Goal: Information Seeking & Learning: Learn about a topic

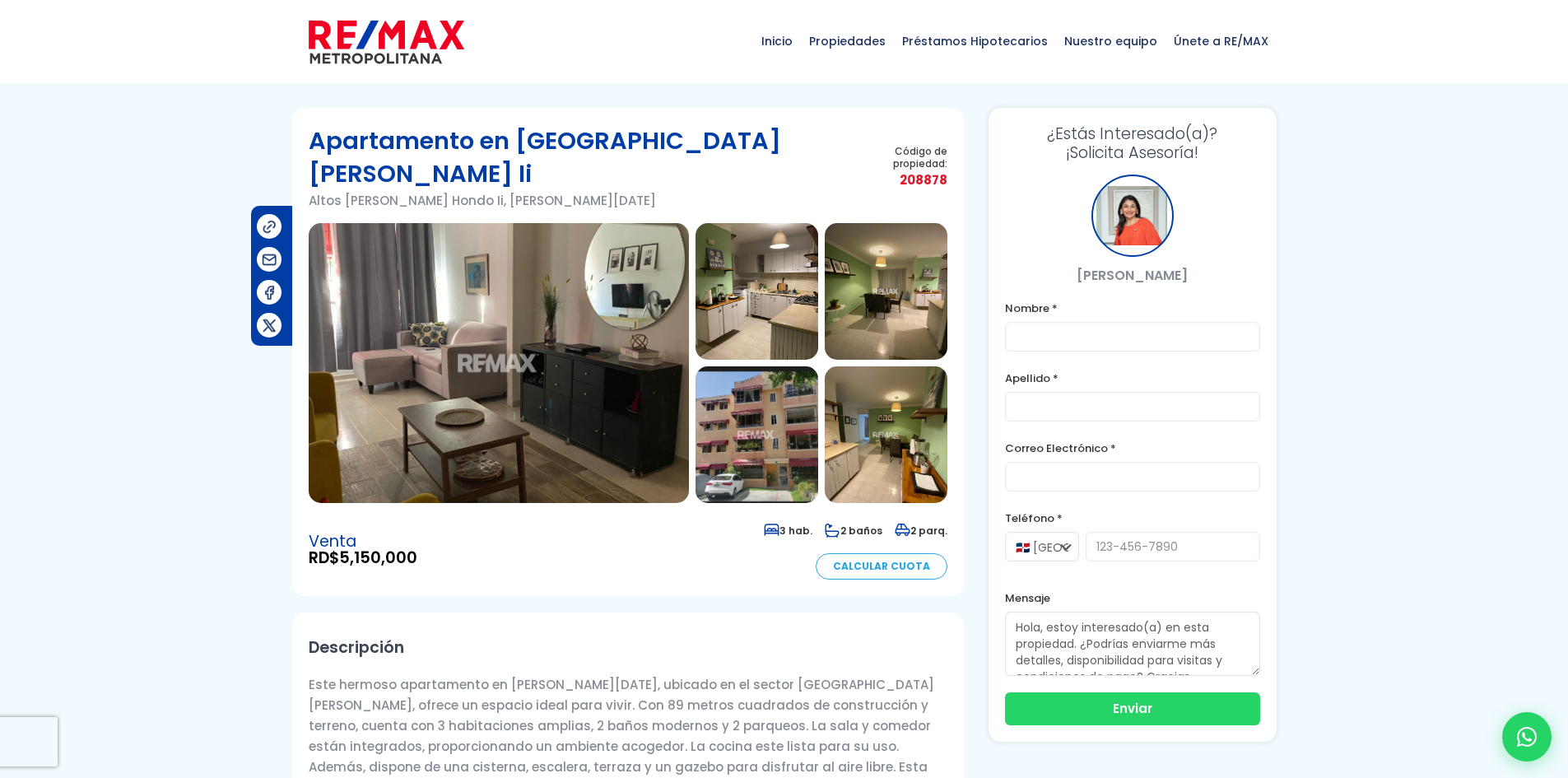
click at [500, 284] on img at bounding box center [499, 363] width 380 height 280
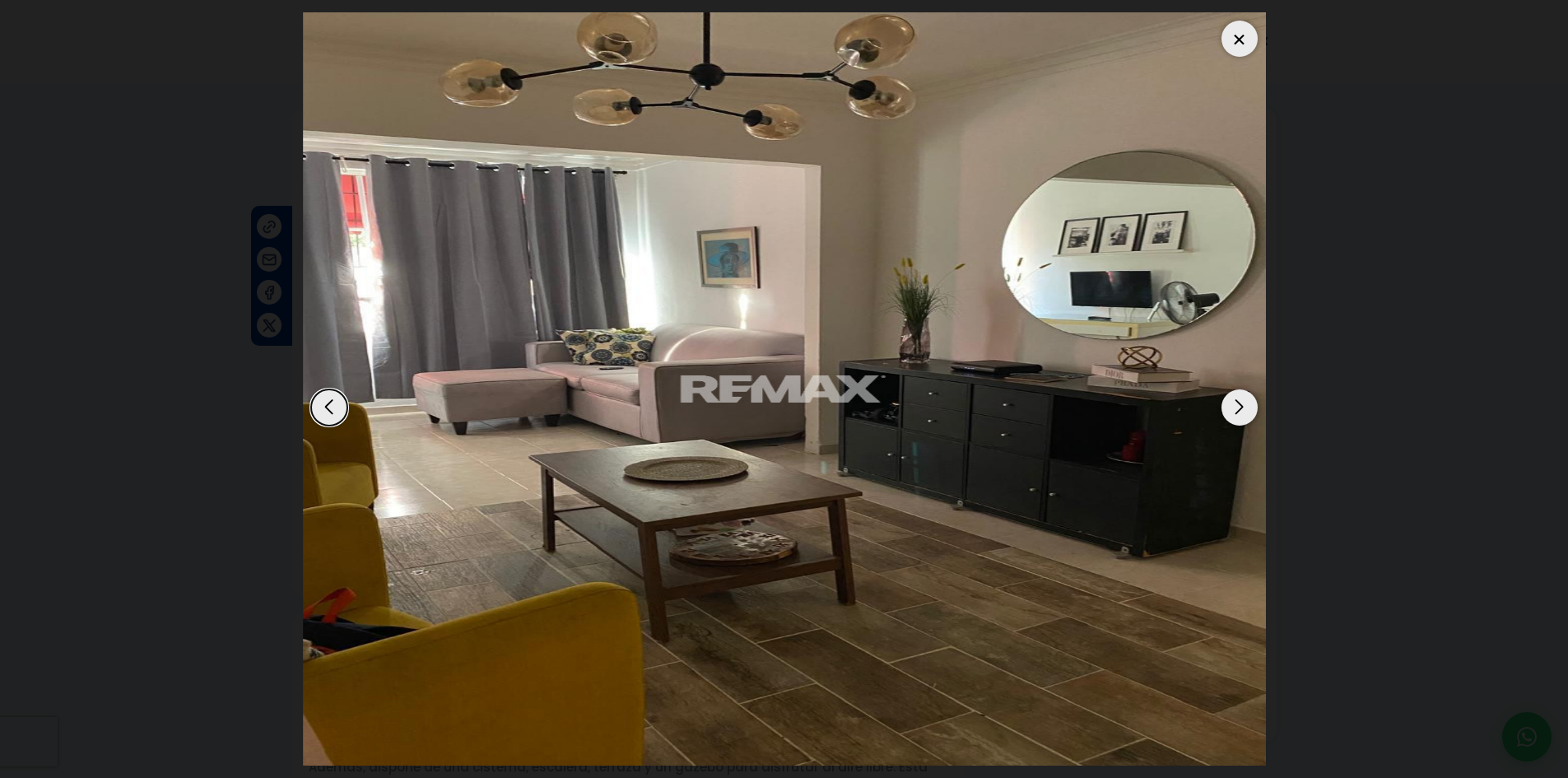
click at [1243, 411] on div "Next slide" at bounding box center [1240, 407] width 36 height 36
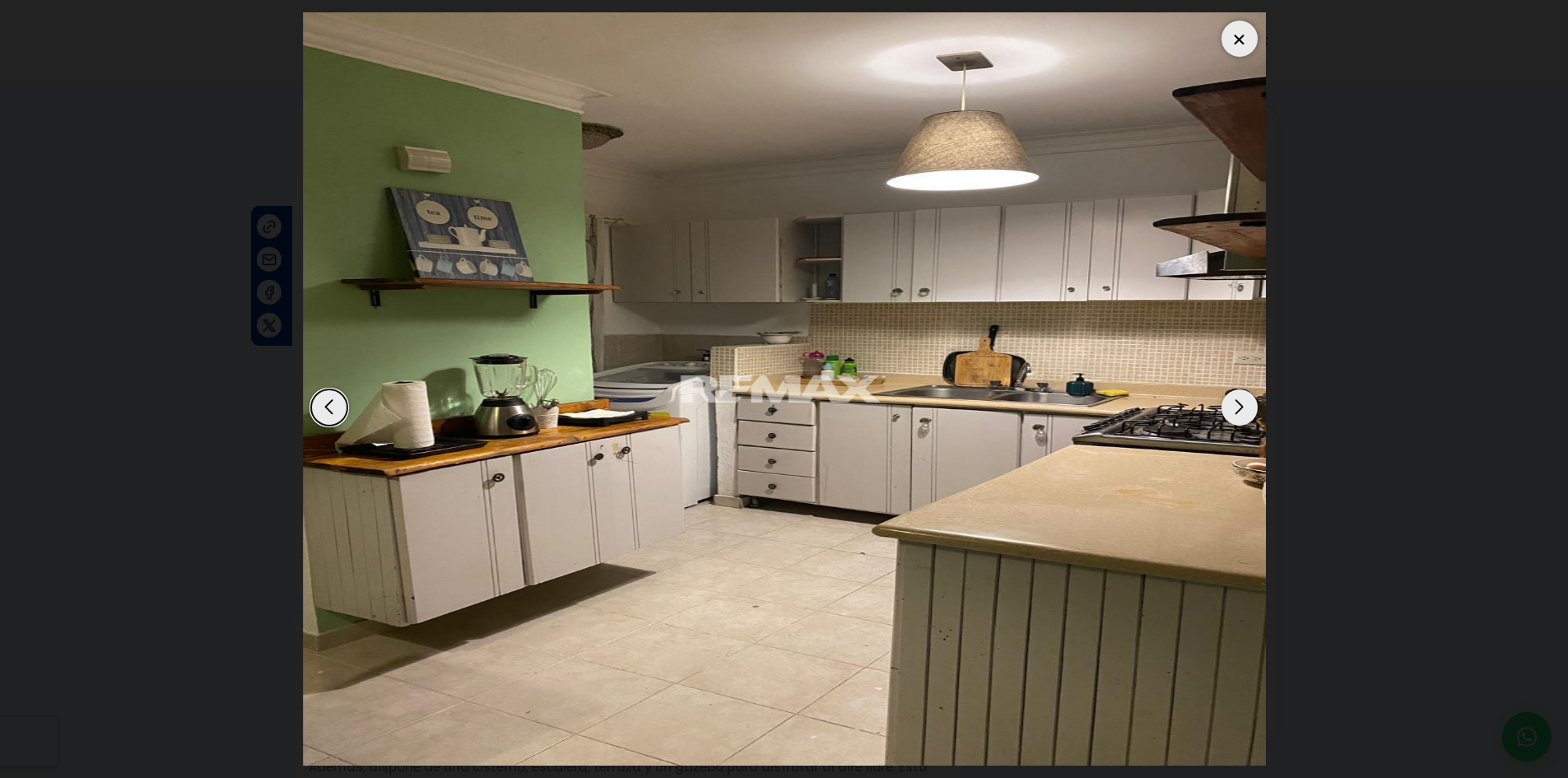
click at [1243, 411] on div "Next slide" at bounding box center [1240, 407] width 36 height 36
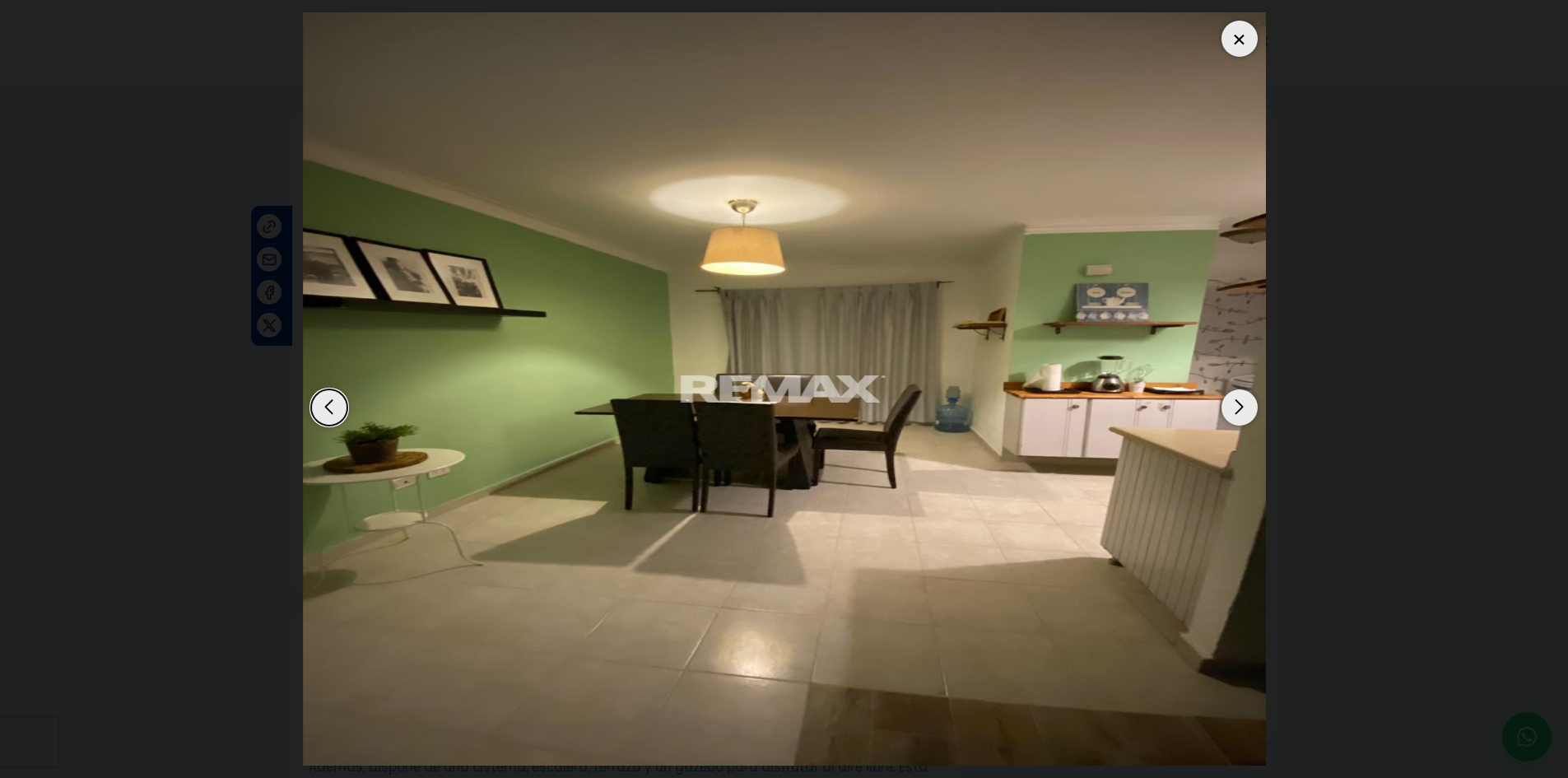
click at [1243, 411] on div "Next slide" at bounding box center [1240, 407] width 36 height 36
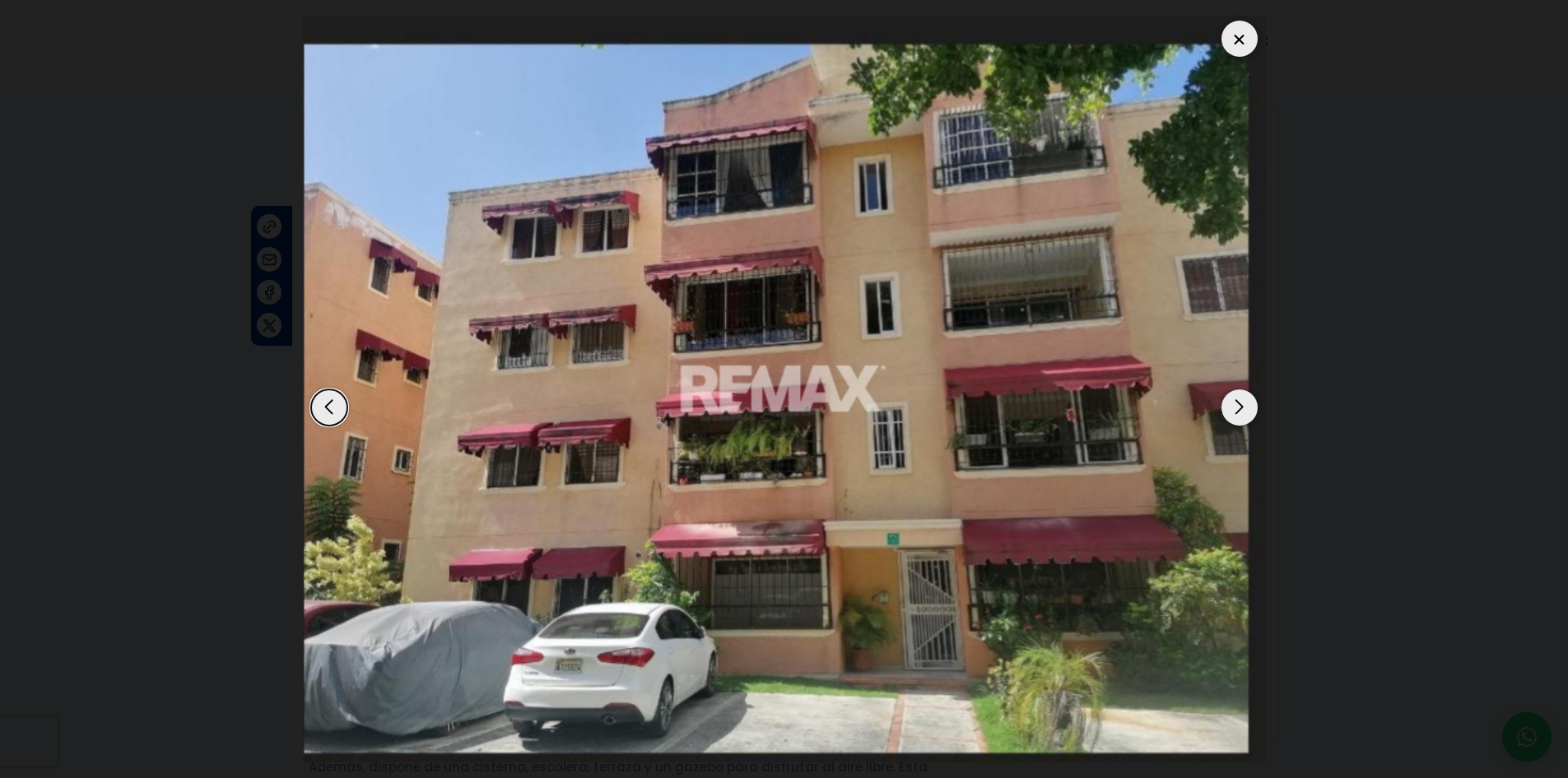
click at [1243, 411] on div "Next slide" at bounding box center [1240, 407] width 36 height 36
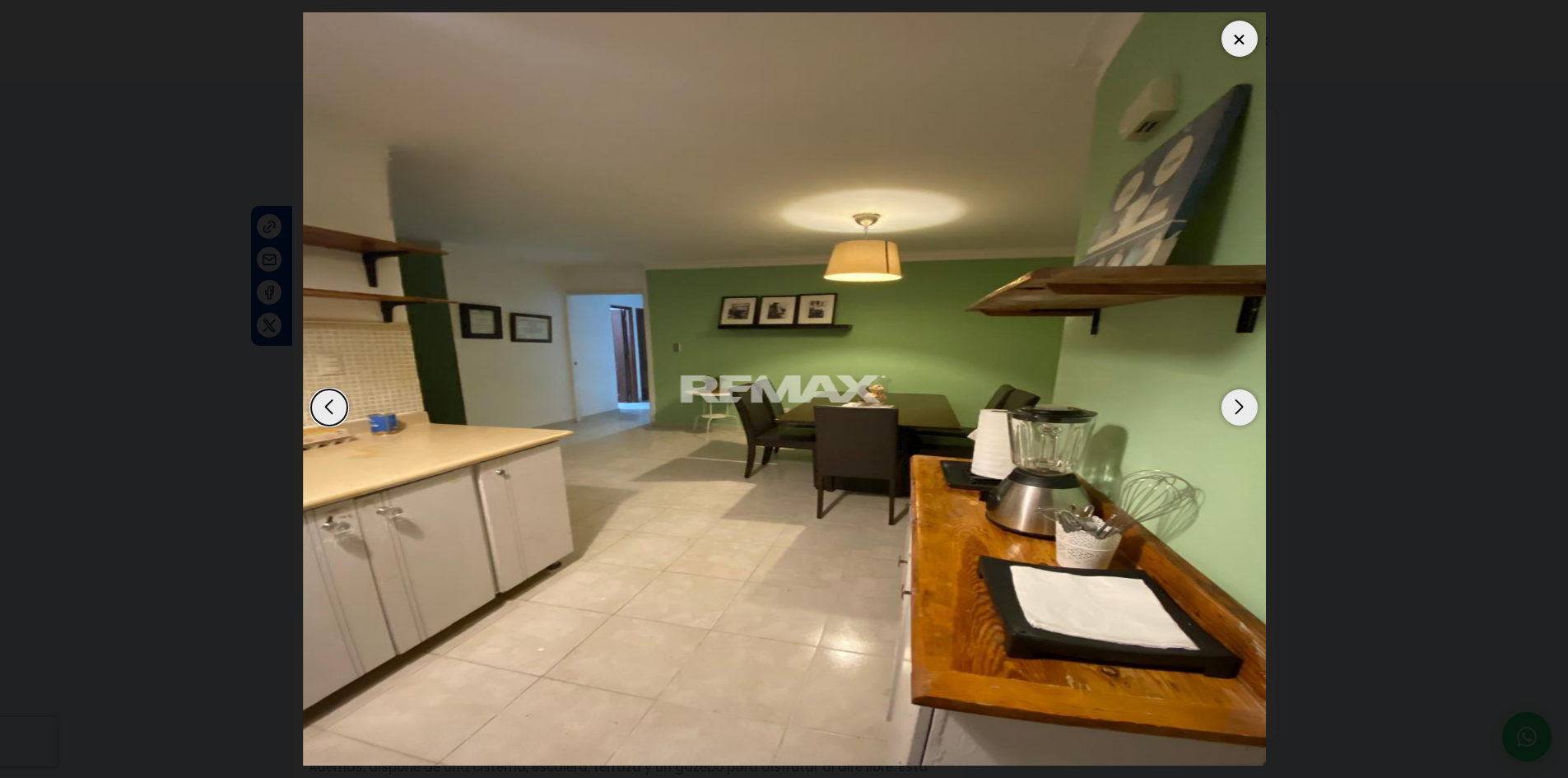
click at [1243, 411] on div "Next slide" at bounding box center [1240, 407] width 36 height 36
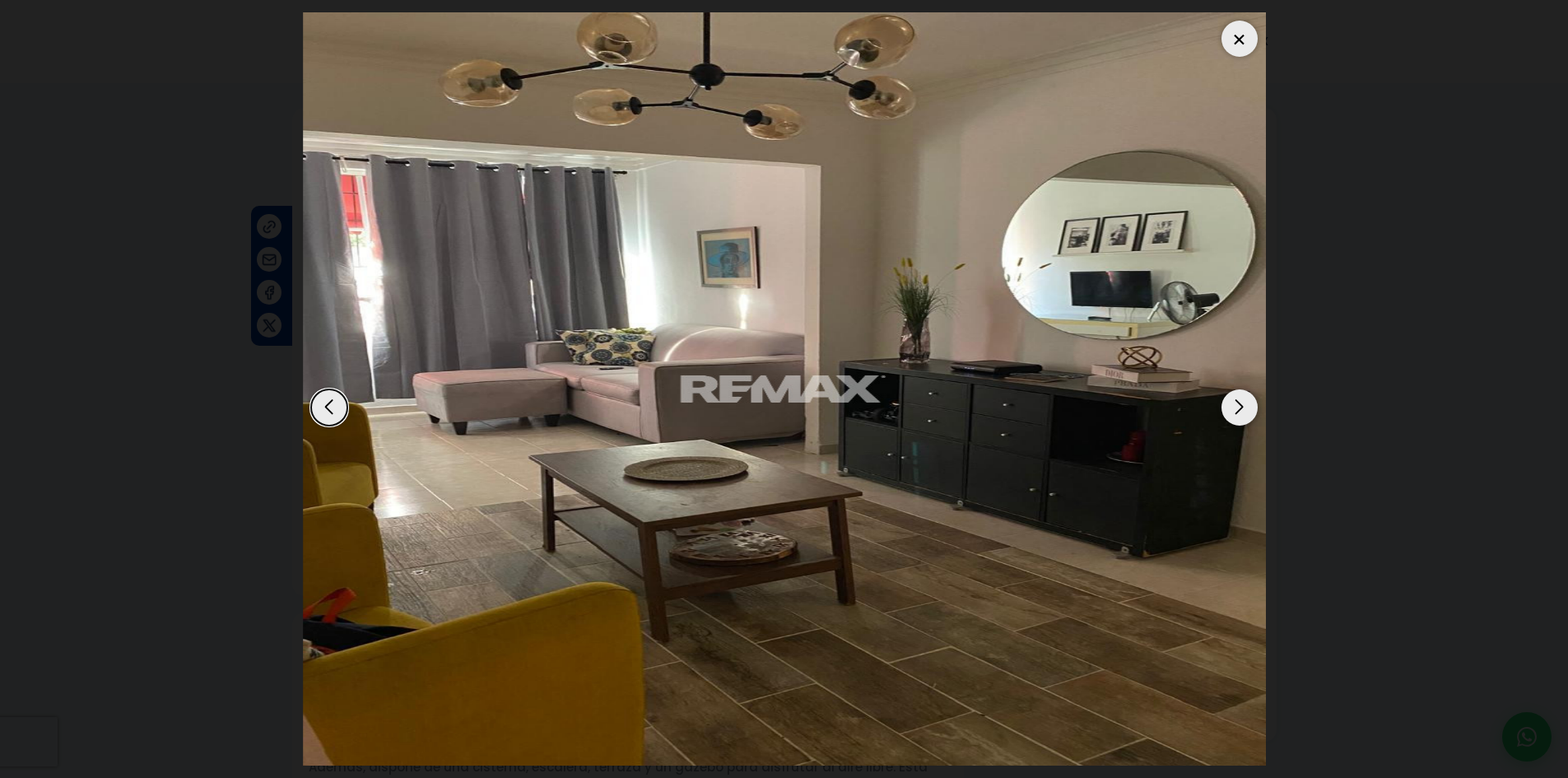
click at [1243, 411] on div "Next slide" at bounding box center [1240, 407] width 36 height 36
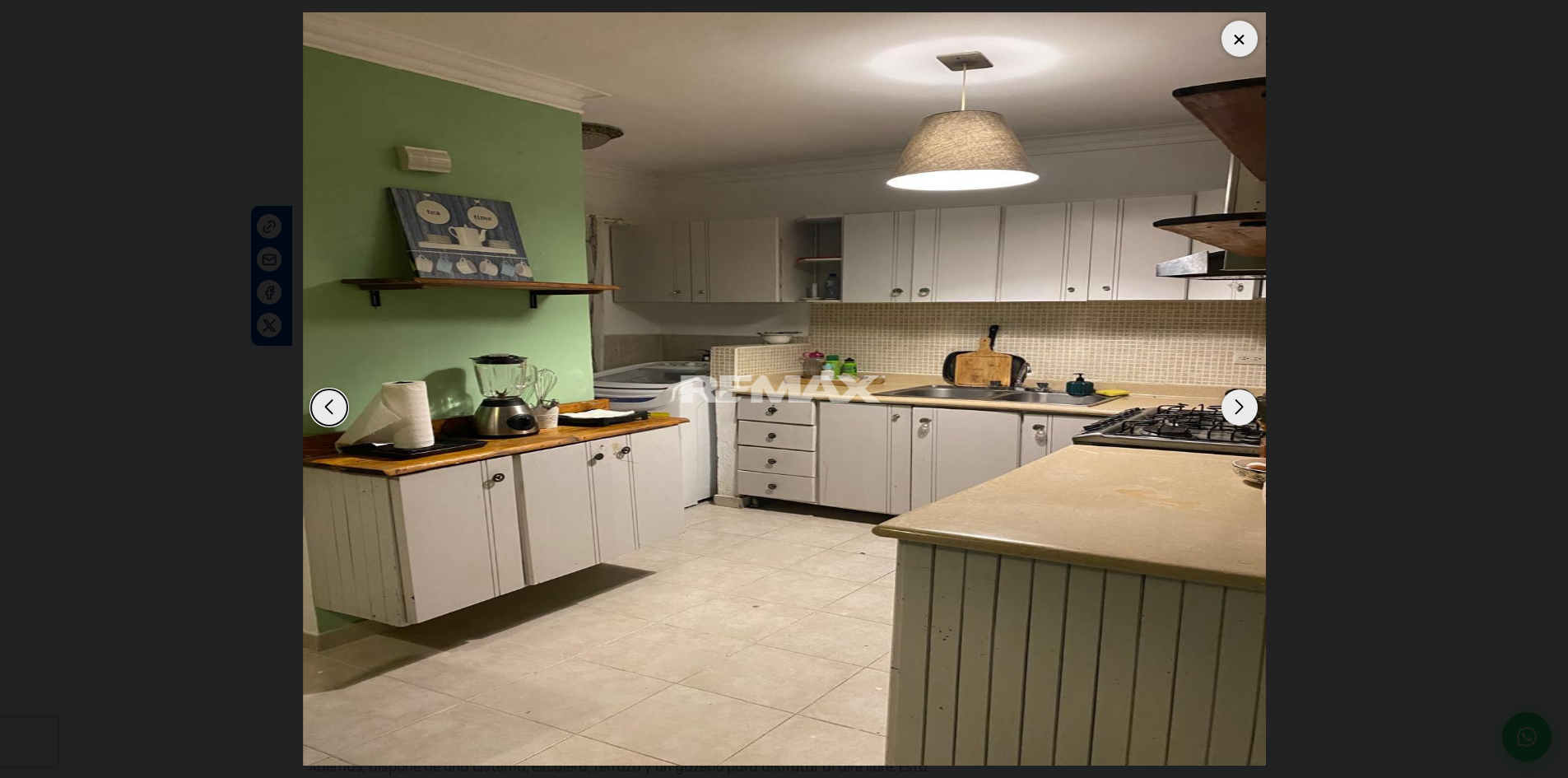
click at [1243, 411] on div "Next slide" at bounding box center [1240, 407] width 36 height 36
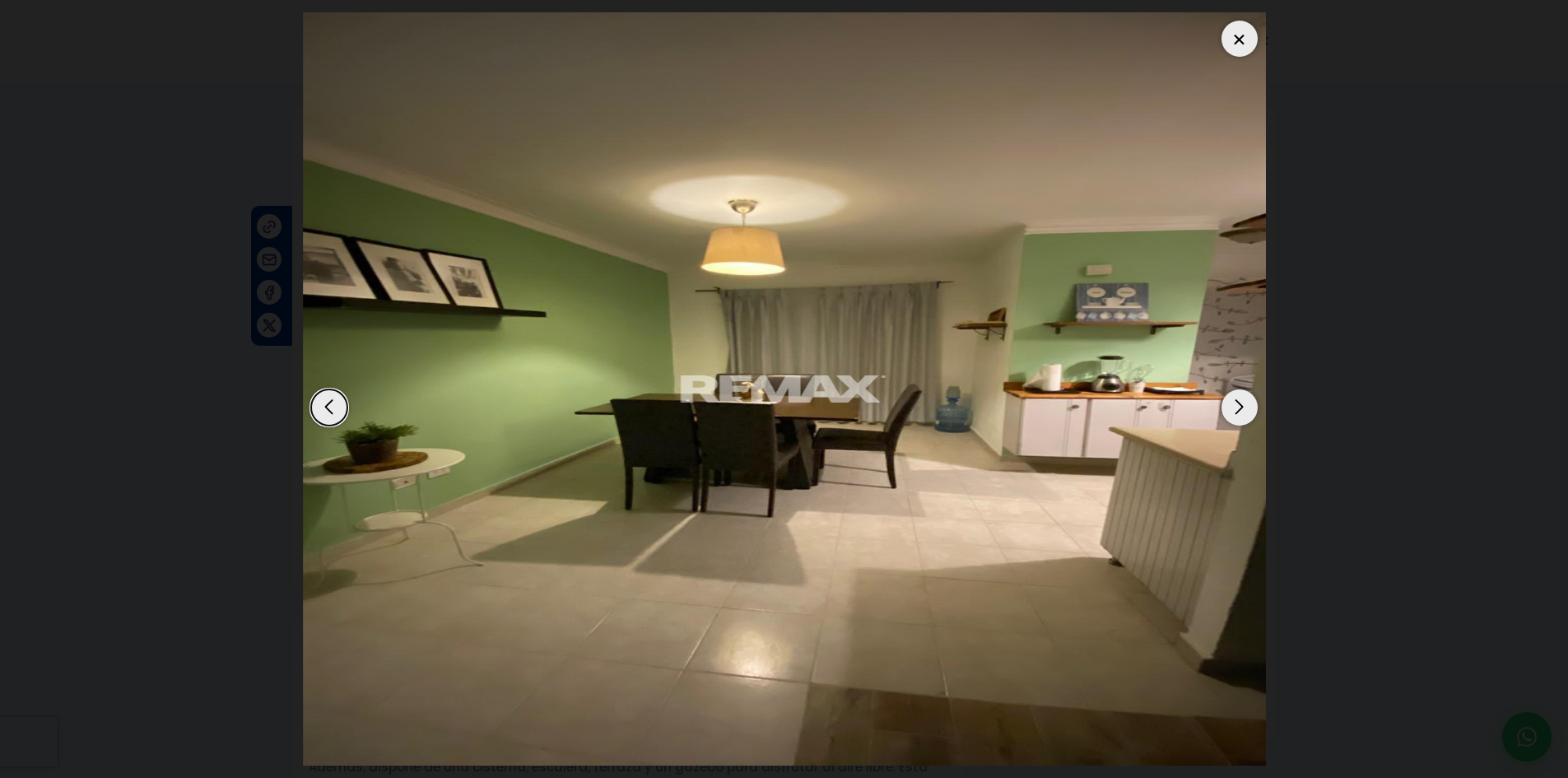
click at [1243, 411] on div "Next slide" at bounding box center [1240, 407] width 36 height 36
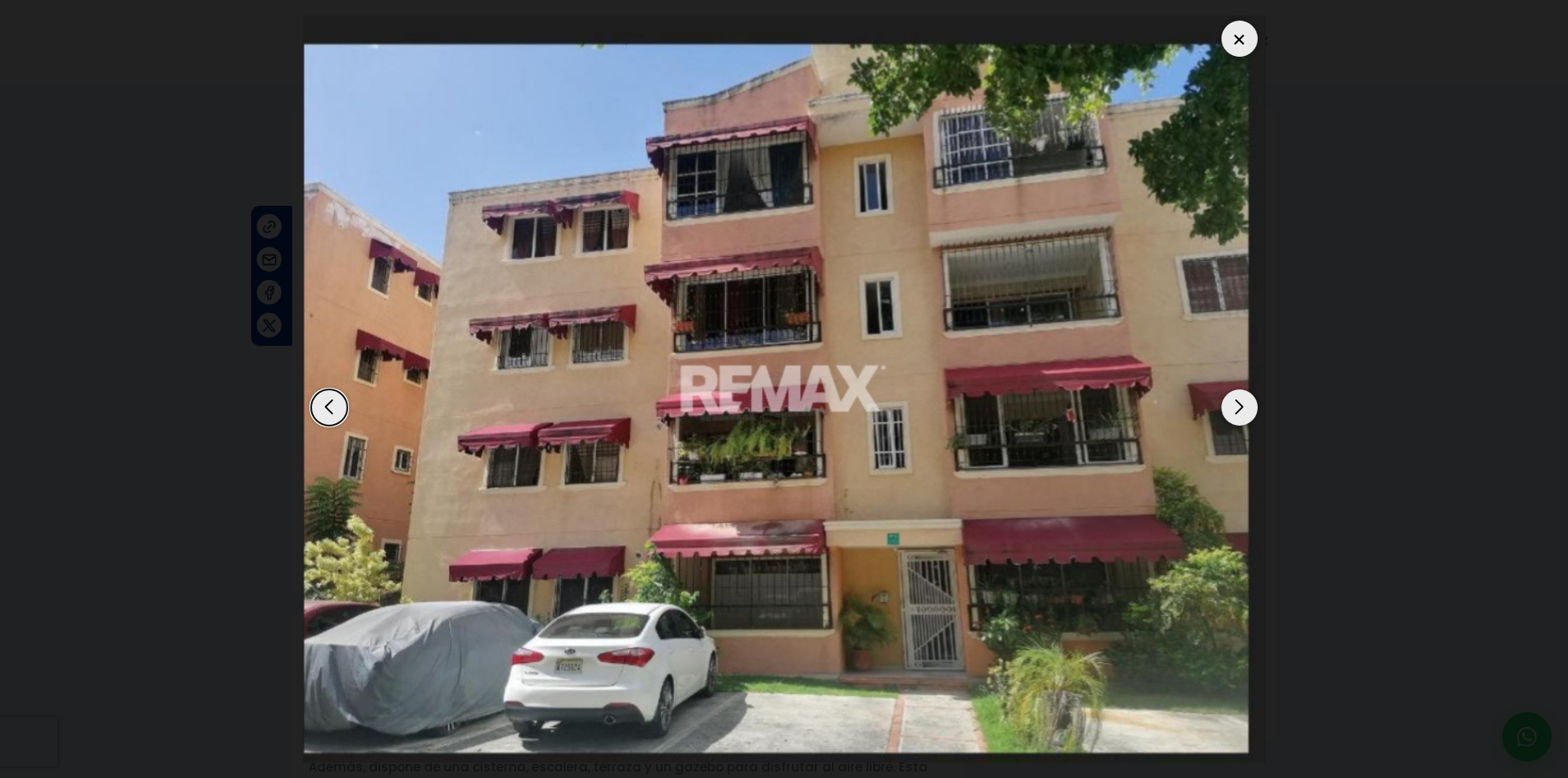
click at [1243, 411] on div "Next slide" at bounding box center [1240, 407] width 36 height 36
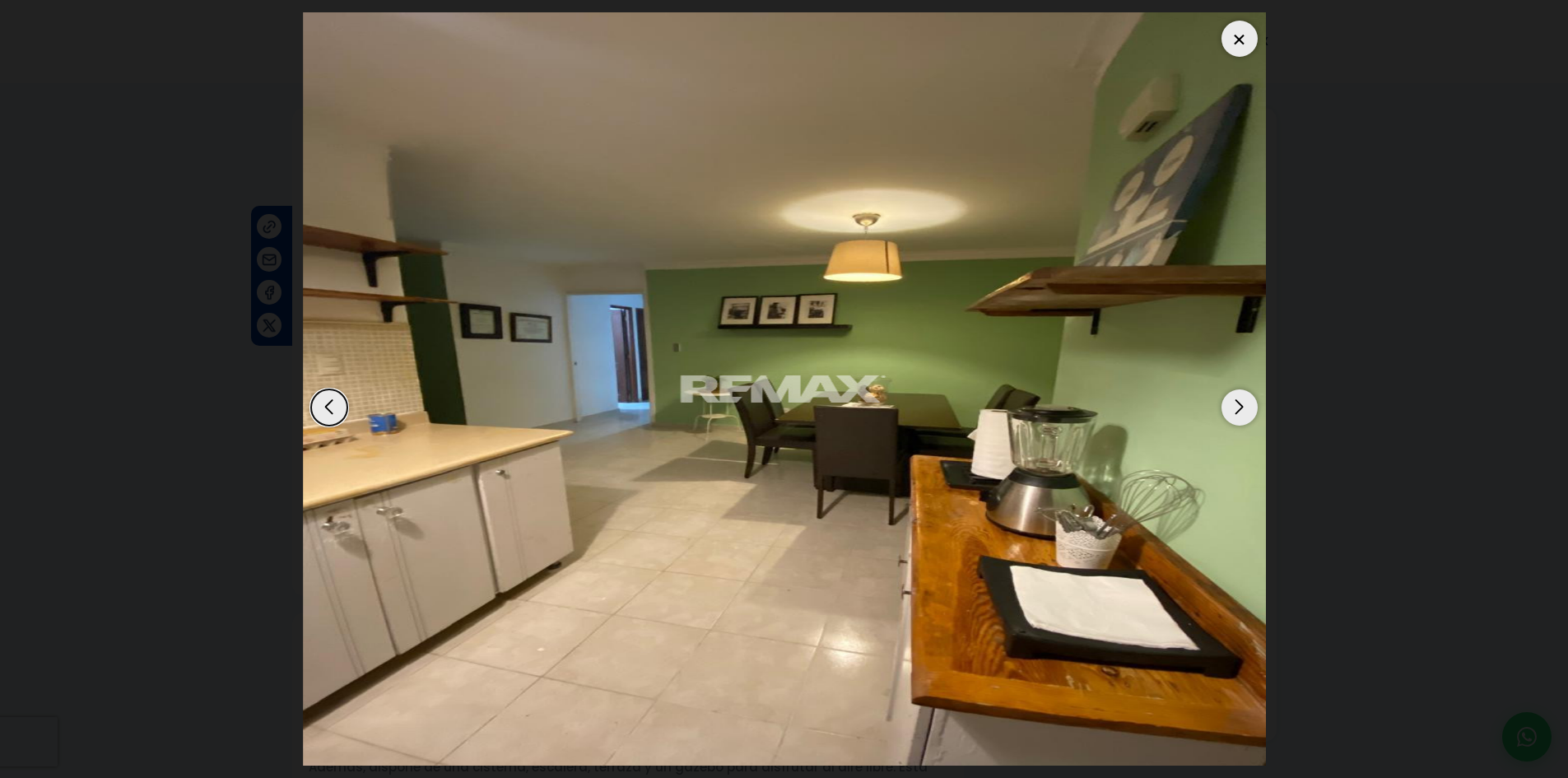
click at [1237, 35] on div at bounding box center [1240, 38] width 36 height 36
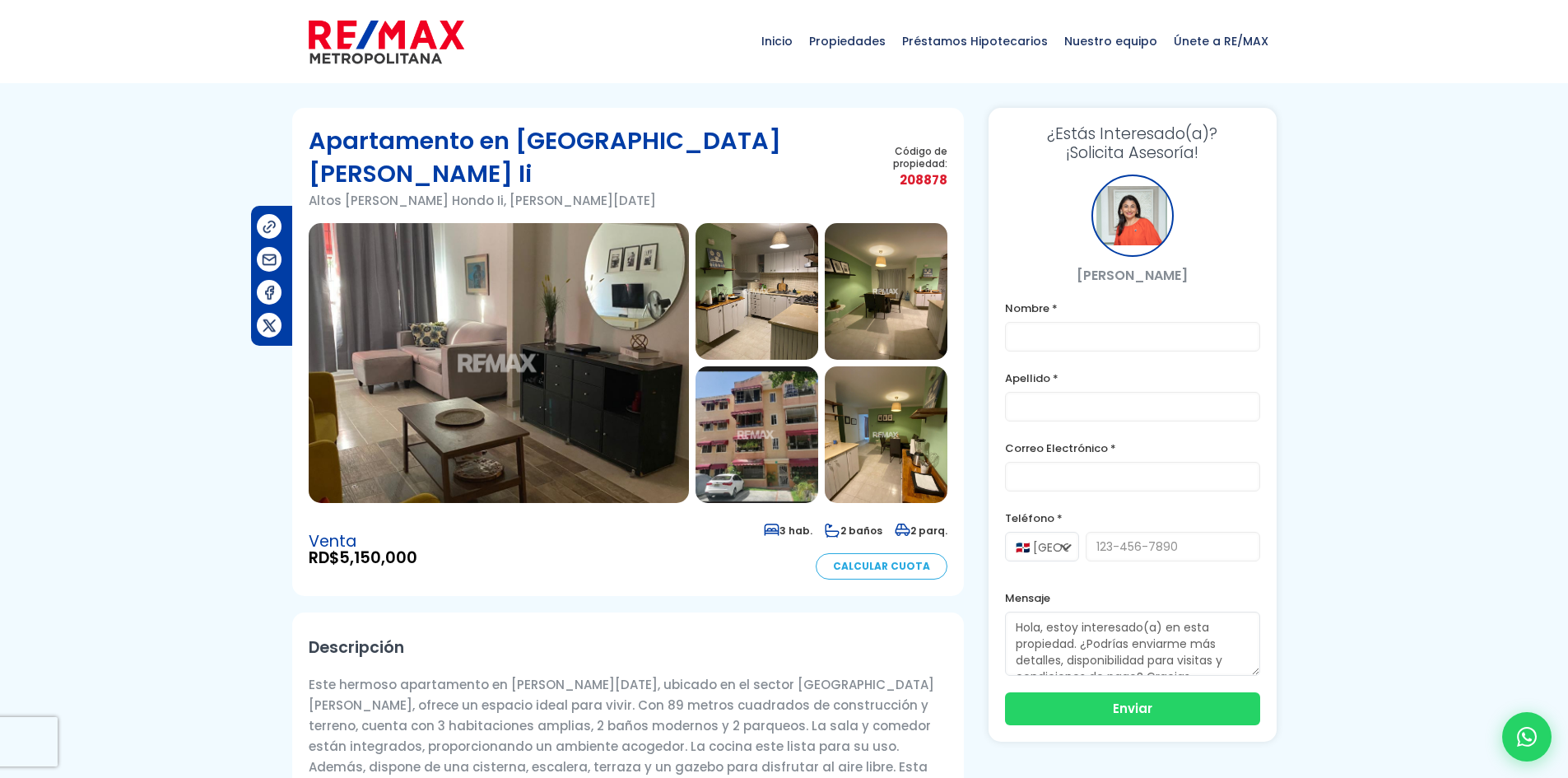
click at [533, 296] on img at bounding box center [499, 363] width 380 height 280
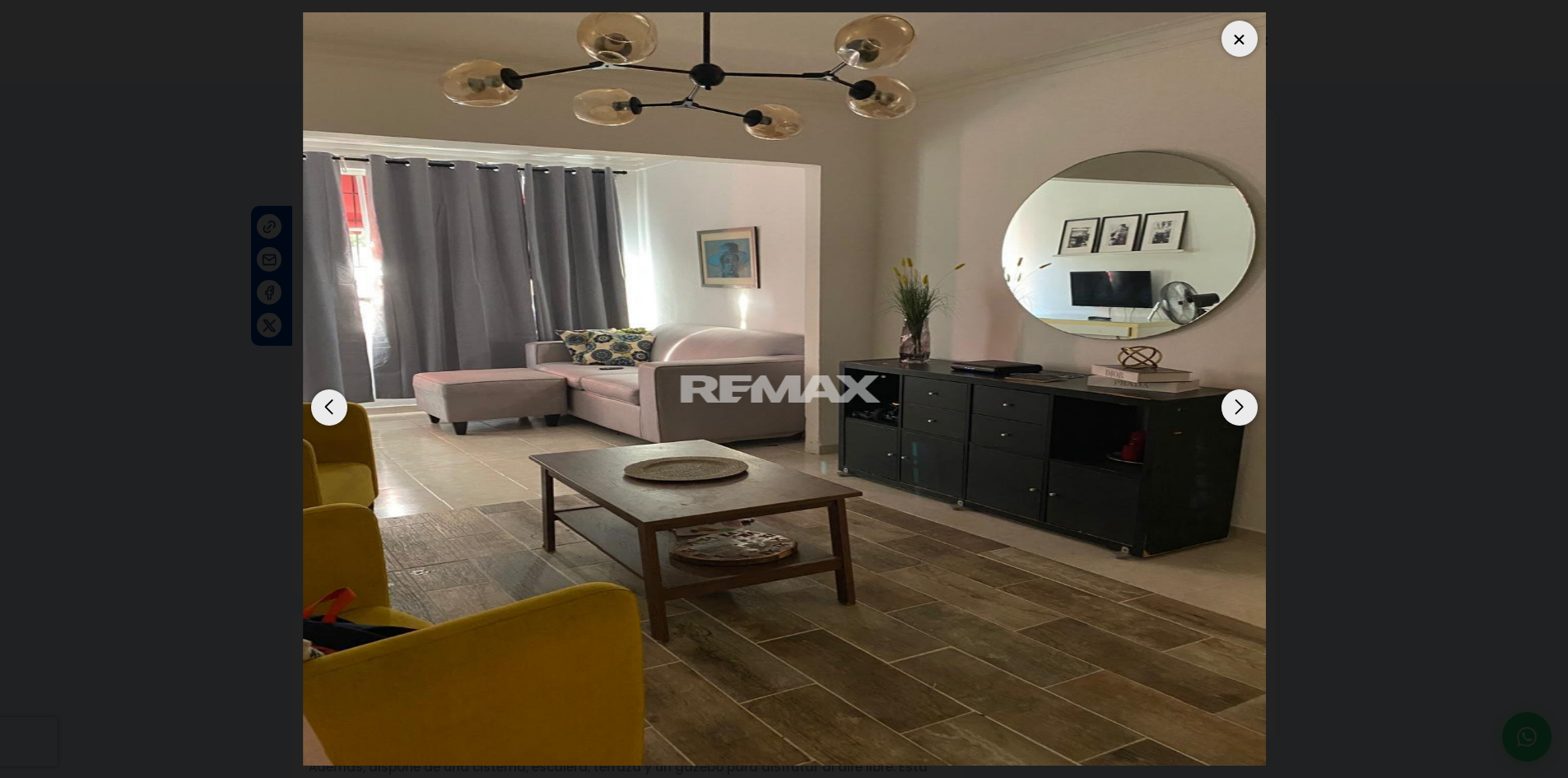
click at [1236, 414] on div "Next slide" at bounding box center [1240, 407] width 36 height 36
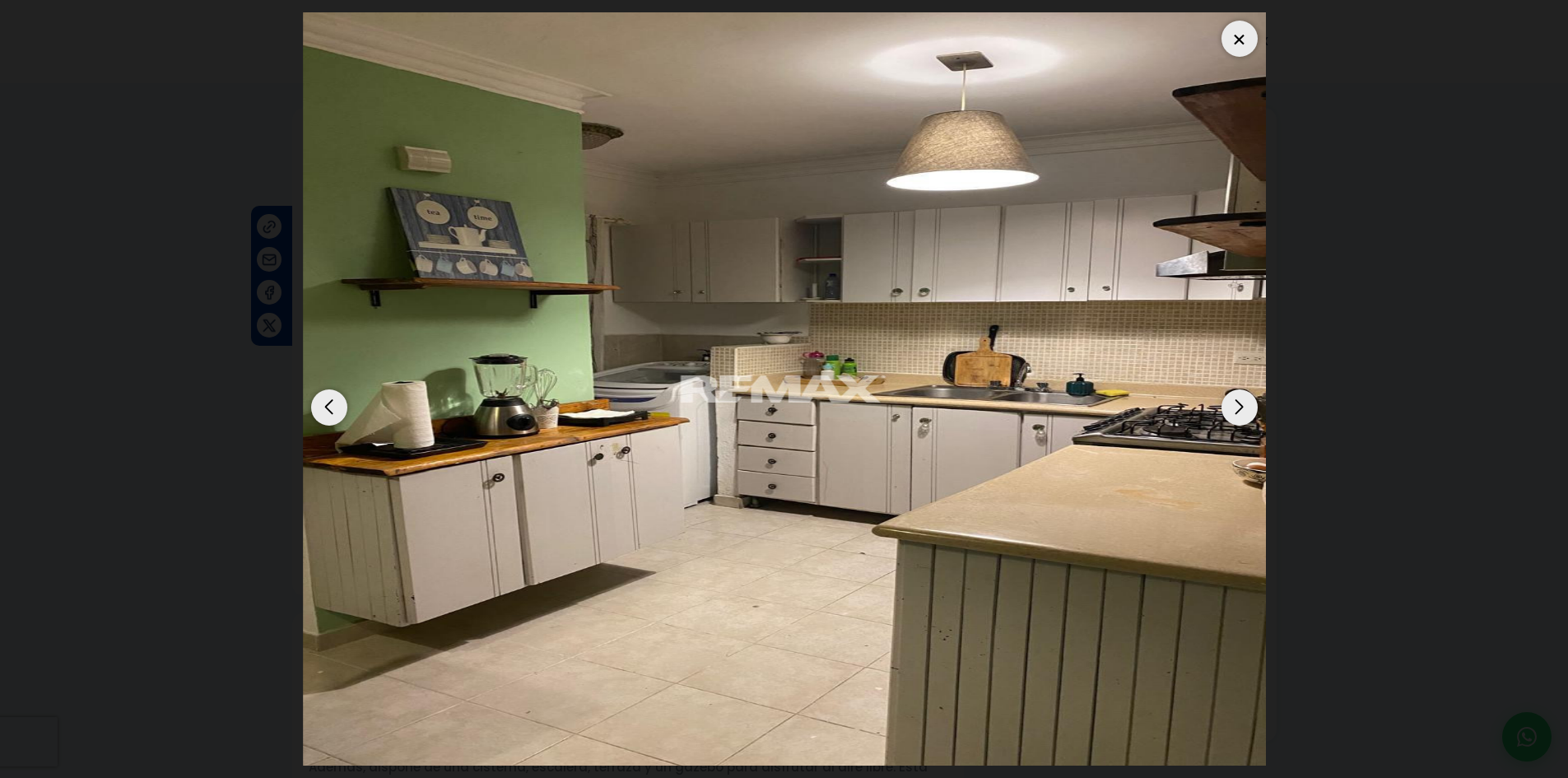
click at [1236, 414] on div "Next slide" at bounding box center [1240, 407] width 36 height 36
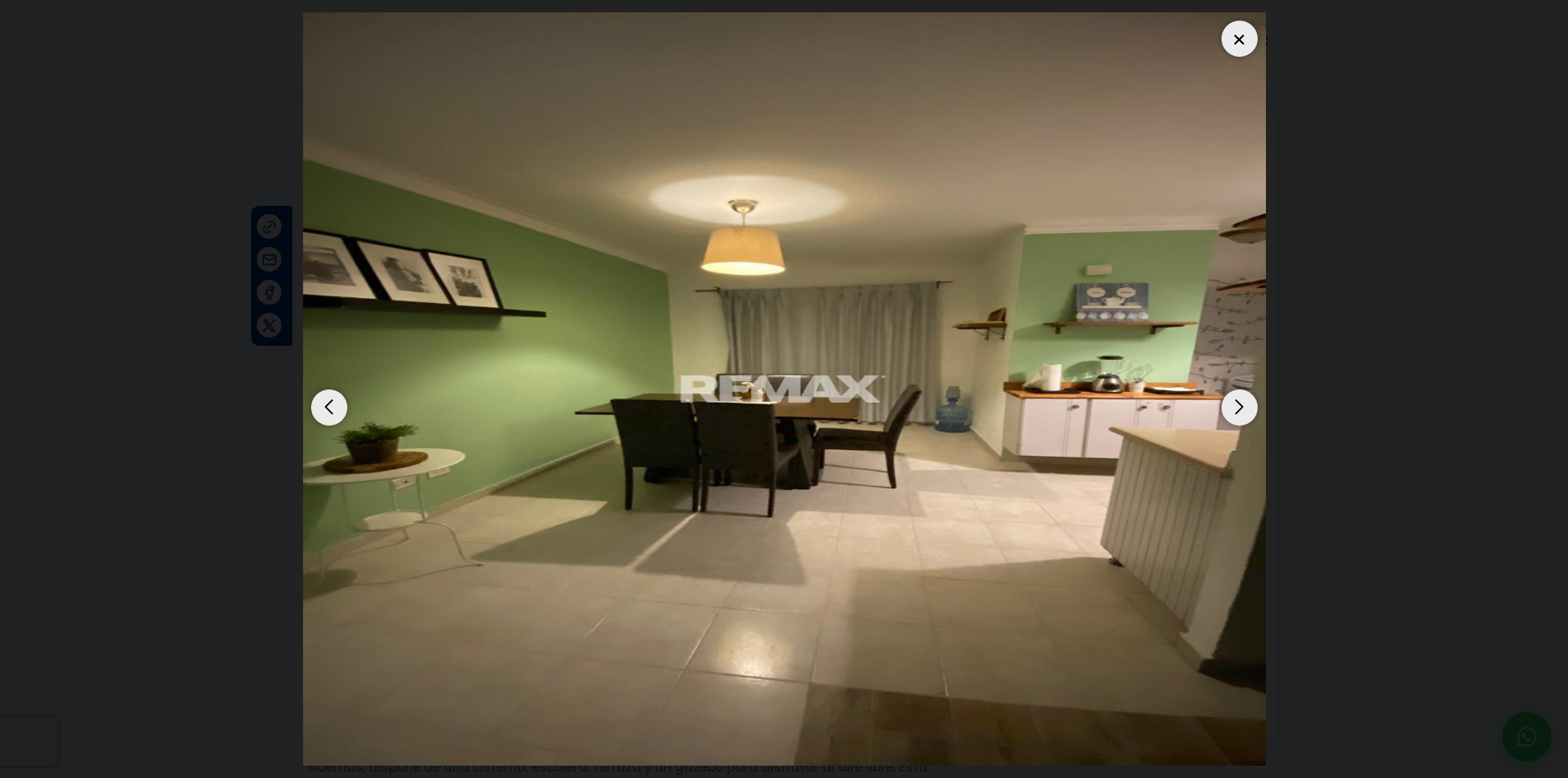
click at [1236, 414] on div "Next slide" at bounding box center [1240, 407] width 36 height 36
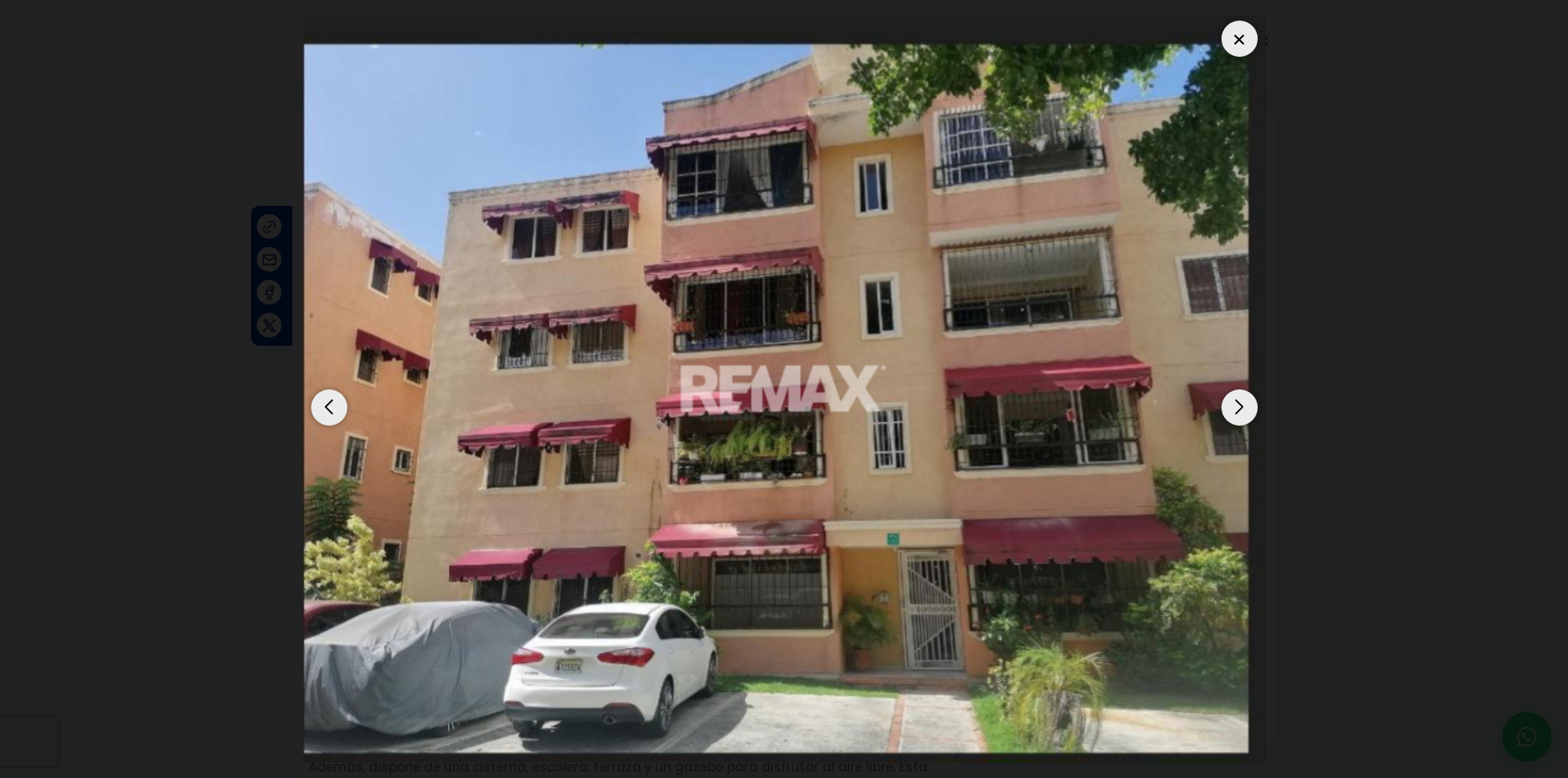
click at [1236, 414] on div "Next slide" at bounding box center [1240, 407] width 36 height 36
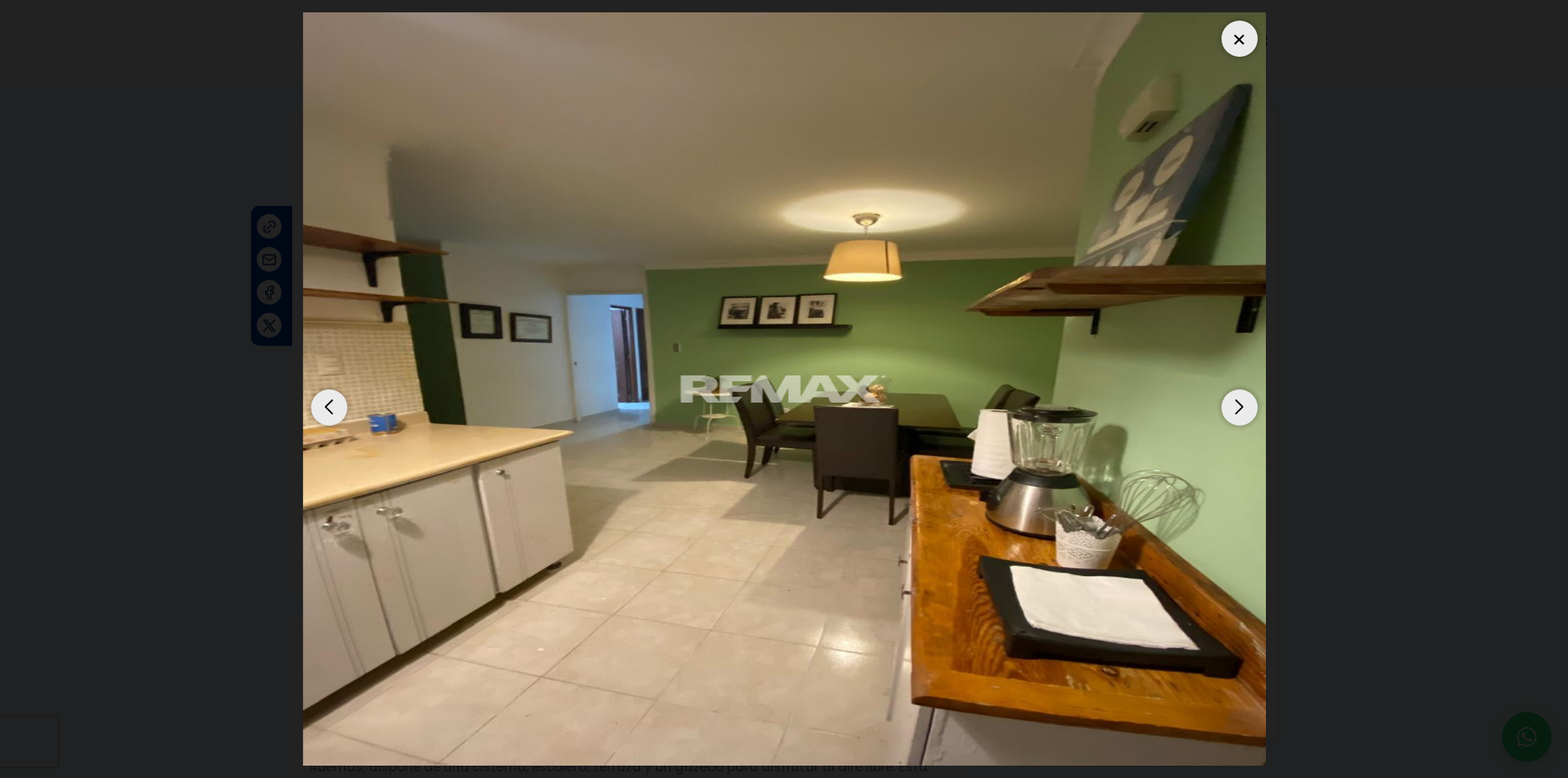
click at [1236, 414] on div "Next slide" at bounding box center [1240, 407] width 36 height 36
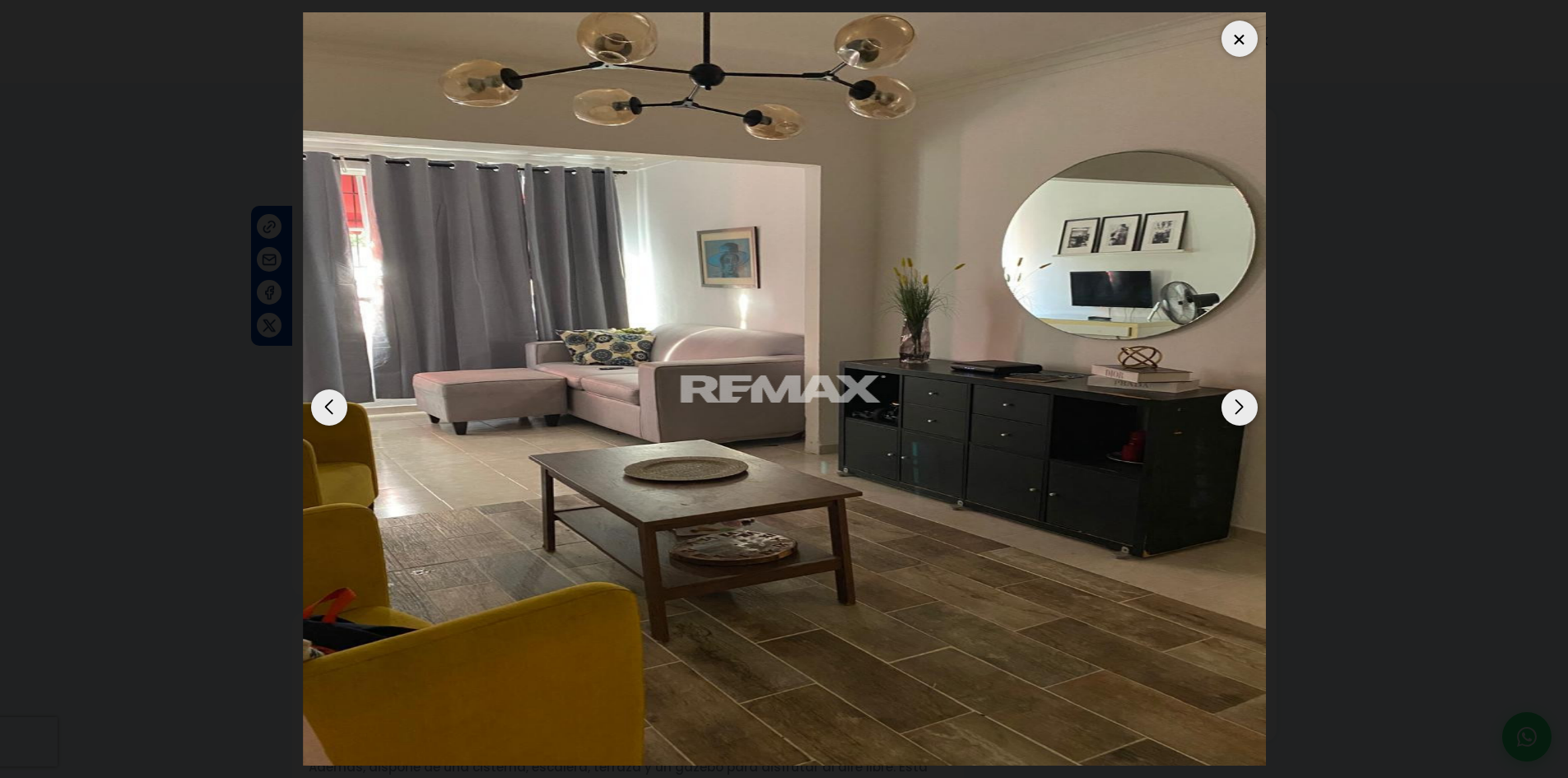
click at [1236, 414] on div "Next slide" at bounding box center [1240, 407] width 36 height 36
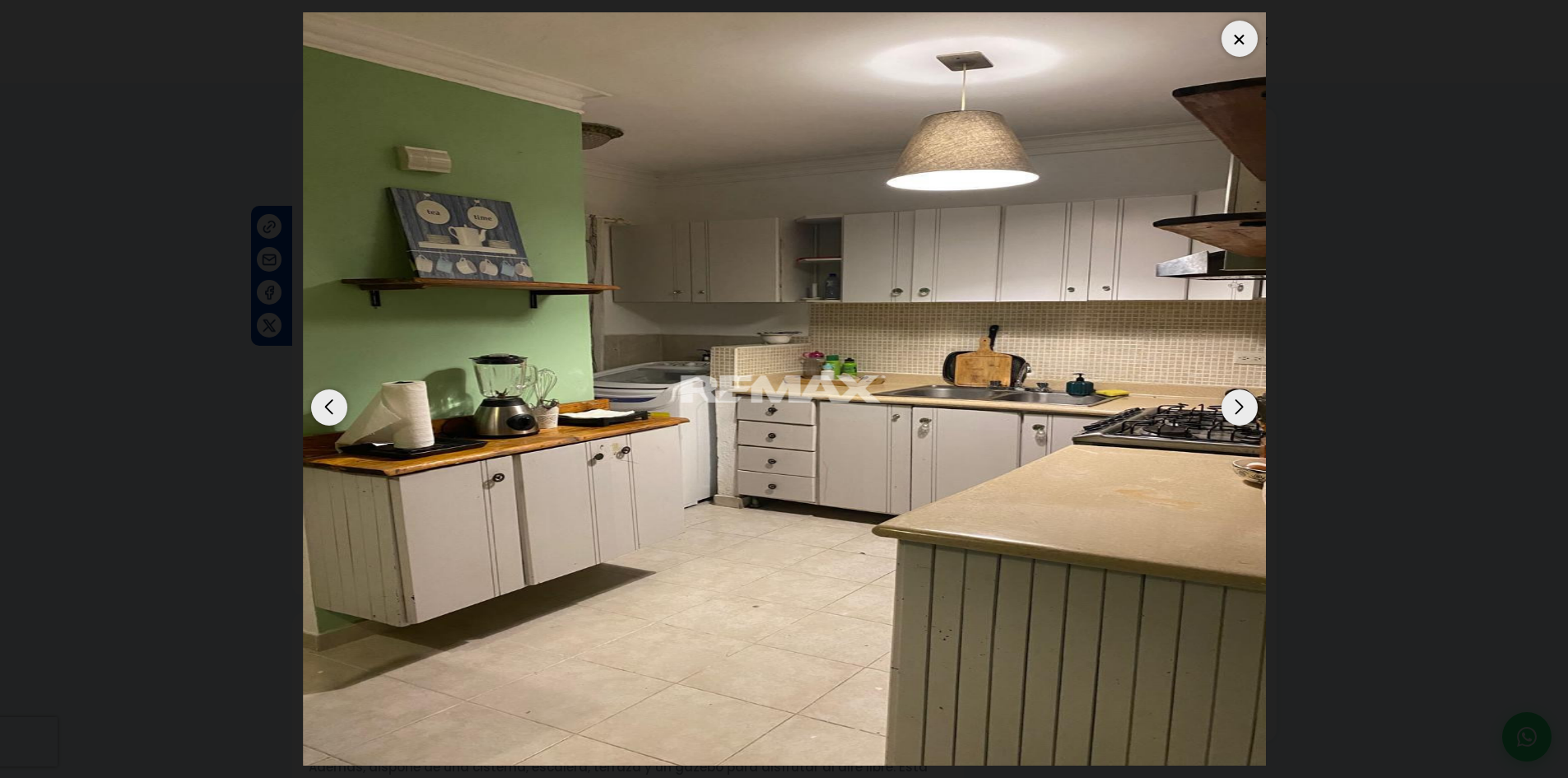
click at [1236, 414] on div "Next slide" at bounding box center [1240, 407] width 36 height 36
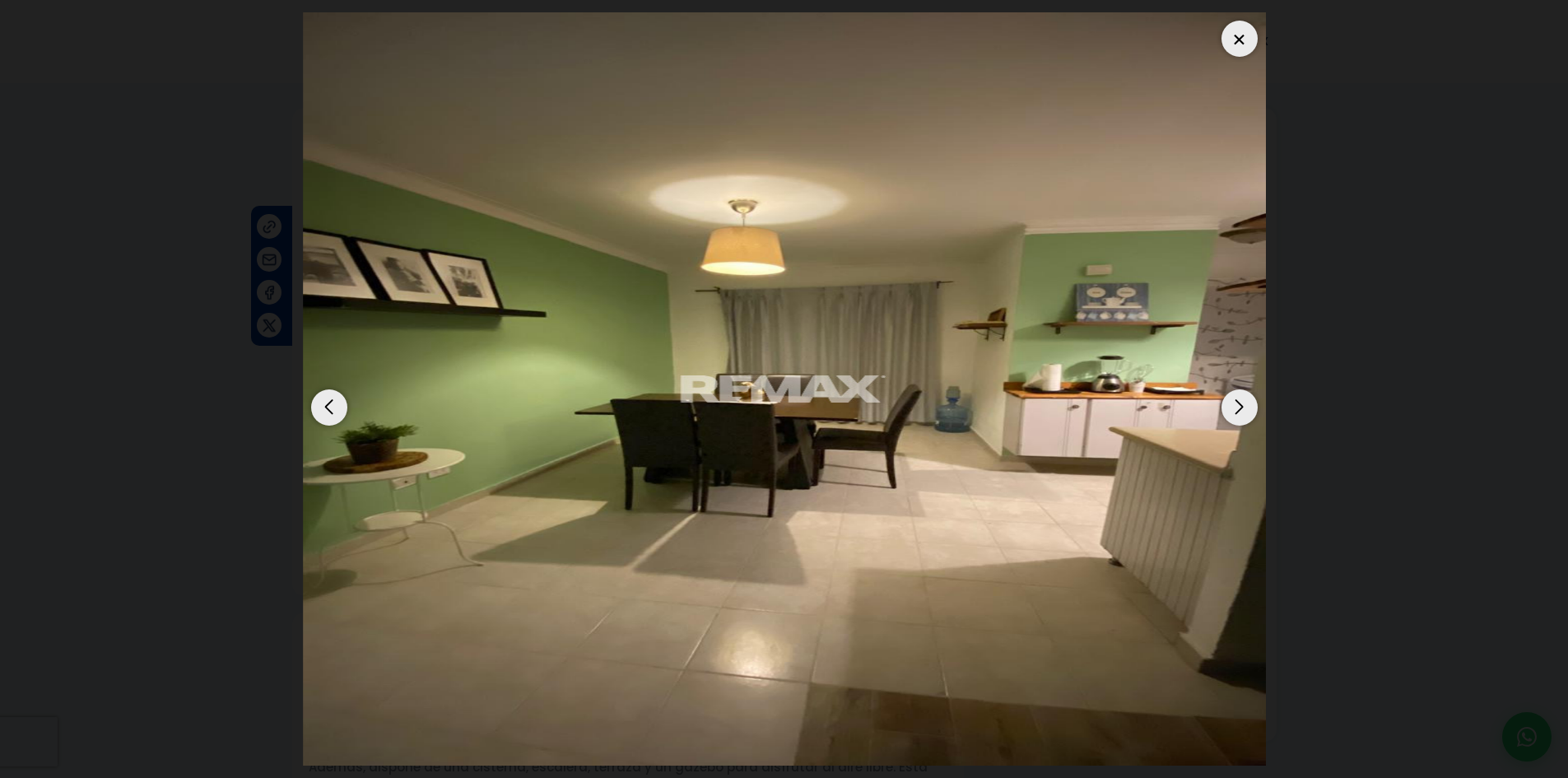
click at [1236, 414] on div "Next slide" at bounding box center [1240, 407] width 36 height 36
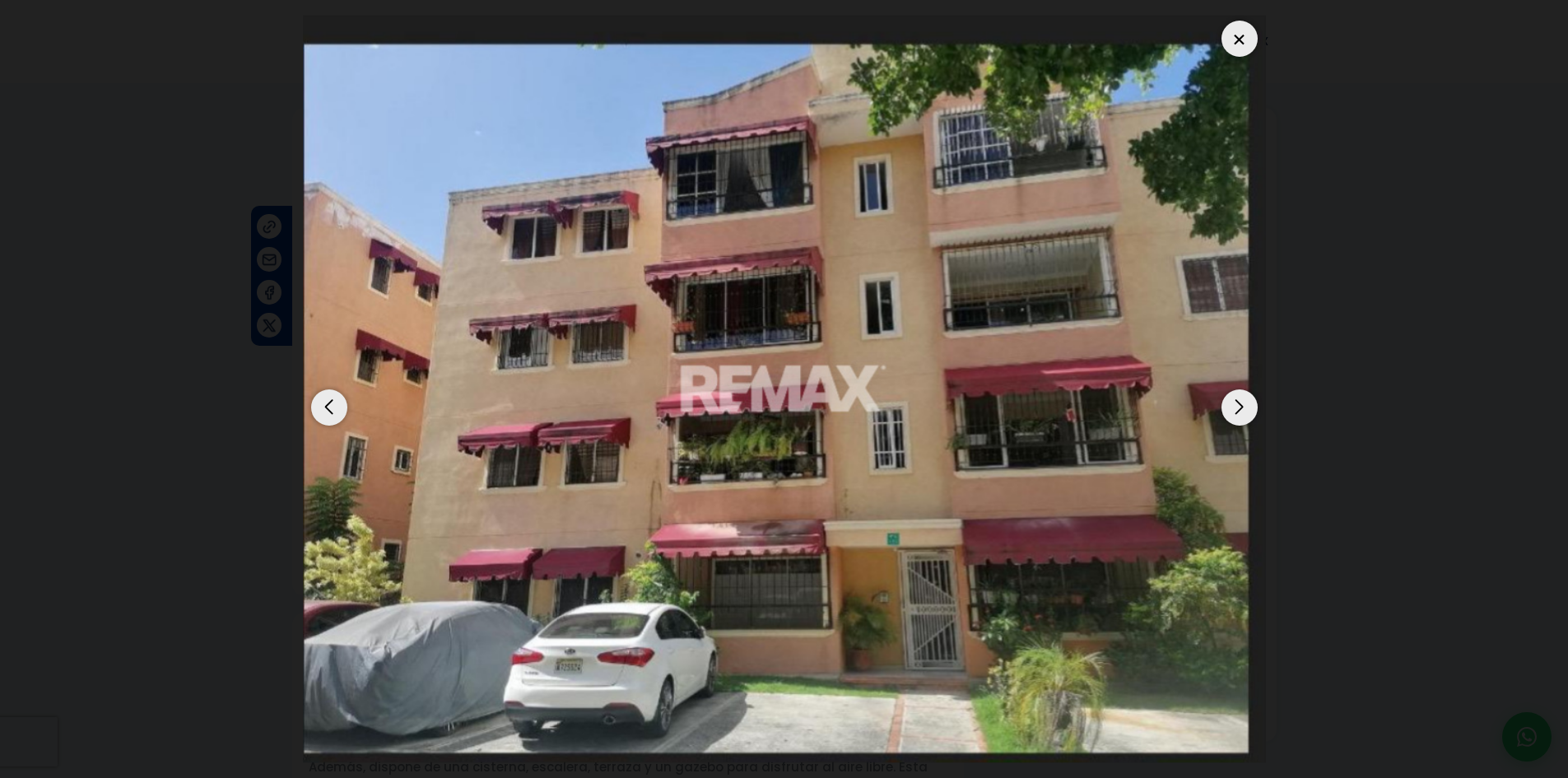
click at [1233, 35] on div at bounding box center [1240, 38] width 36 height 36
